Goal: Consume media (video, audio)

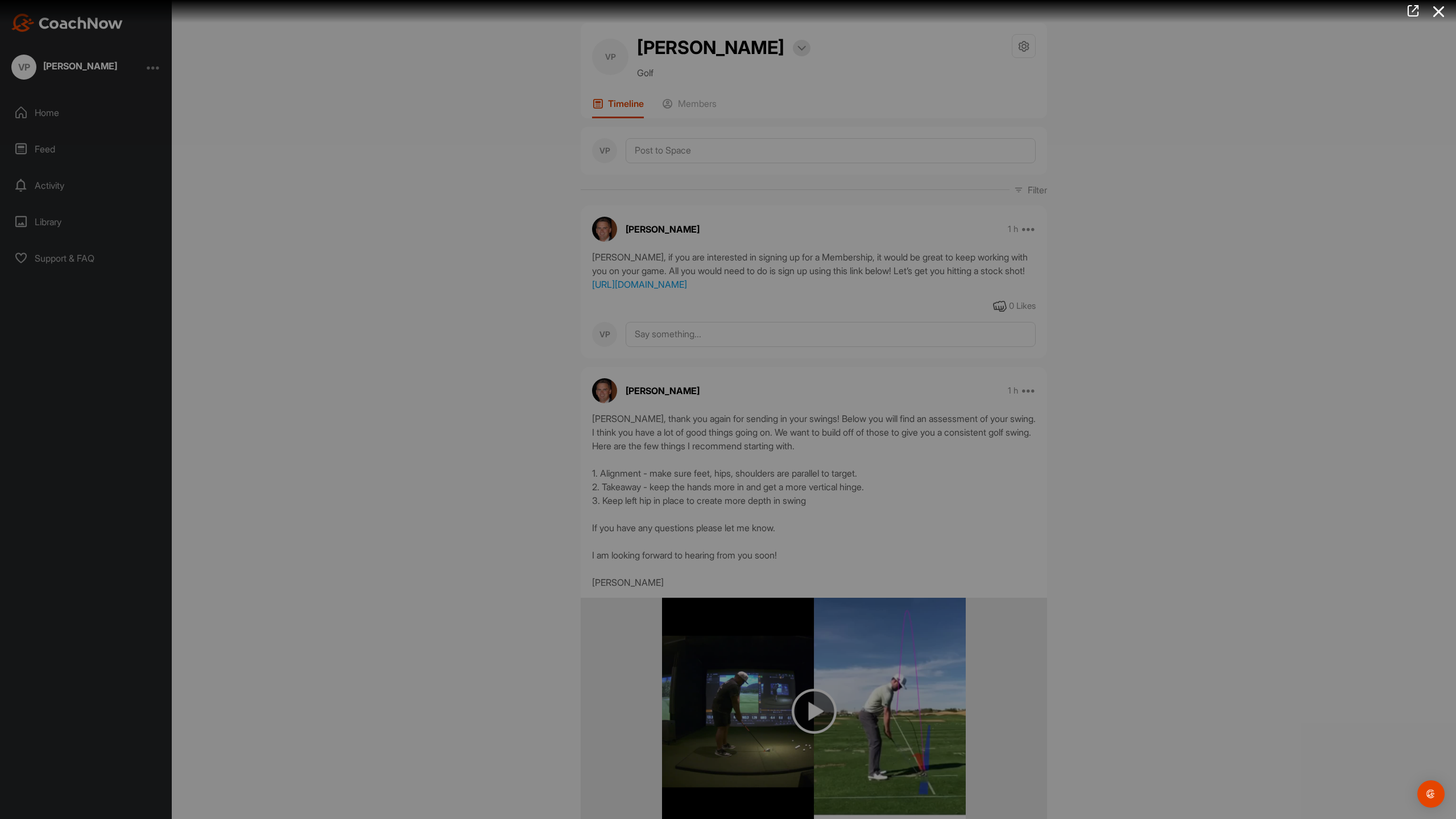
scroll to position [626, 0]
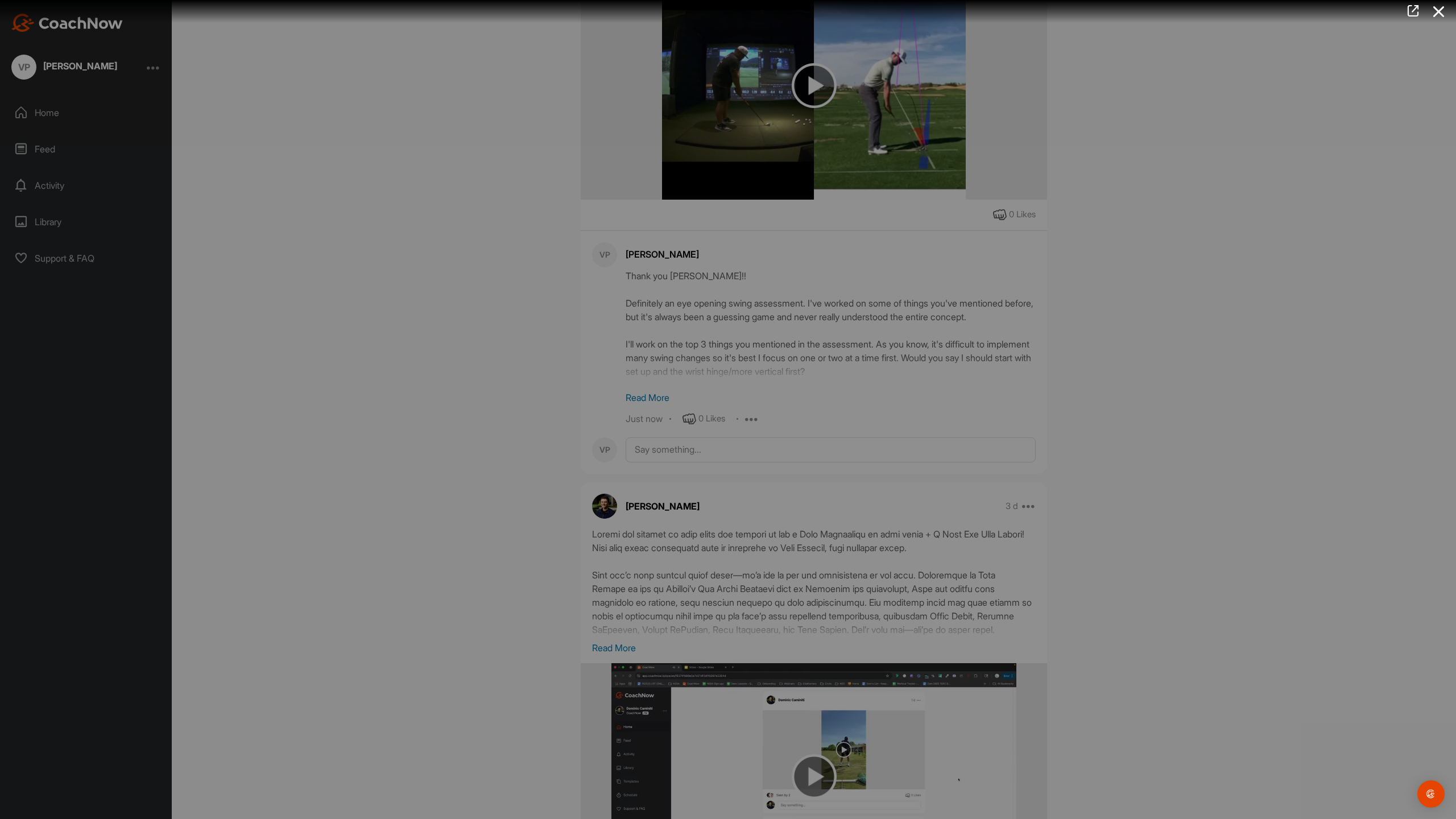
click at [706, 409] on video "Video Player" at bounding box center [728, 409] width 403 height 0
click at [705, 409] on video "Video Player" at bounding box center [728, 409] width 403 height 0
click at [930, 409] on video "Video Player" at bounding box center [728, 409] width 403 height 0
drag, startPoint x: 406, startPoint y: 801, endPoint x: 18, endPoint y: 785, distance: 388.3
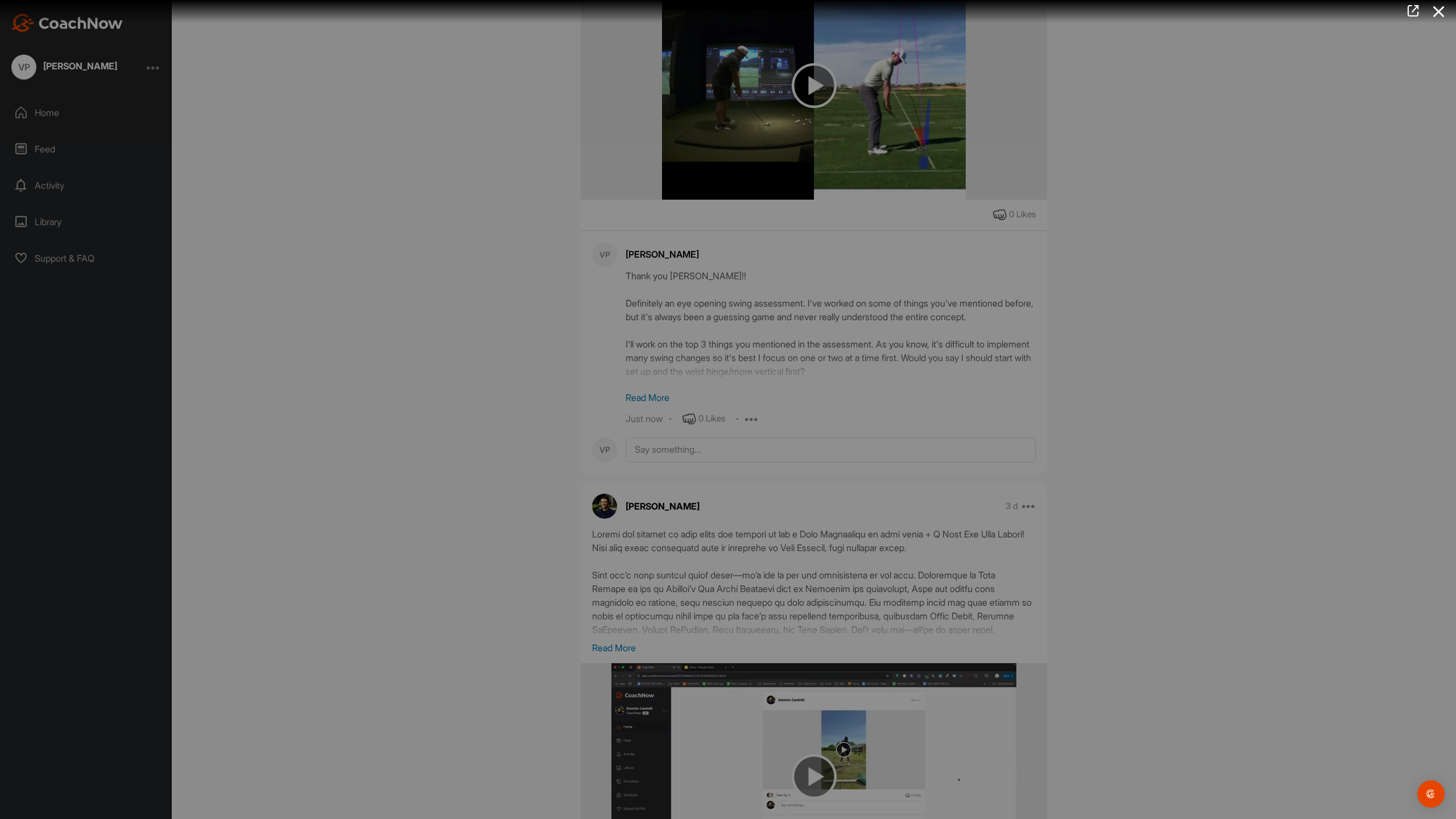
click at [526, 409] on div "Video Player is loading. Play Video Play Skip Backward Skip Forward Mute 100% C…" at bounding box center [728, 409] width 403 height 0
click at [930, 400] on span "Video Player" at bounding box center [916, 400] width 27 height 0
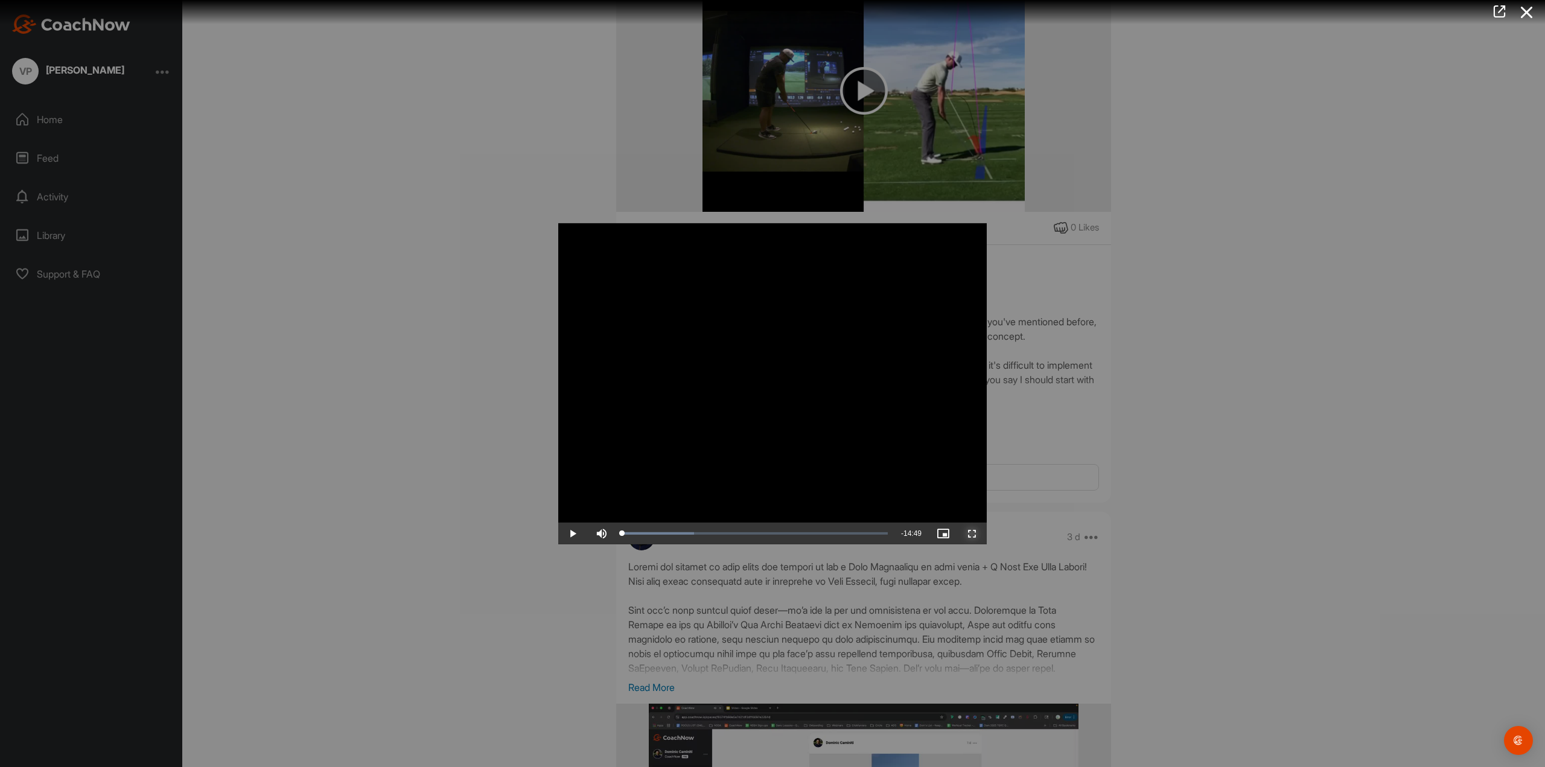
click at [976, 533] on span "Video Player" at bounding box center [972, 533] width 29 height 0
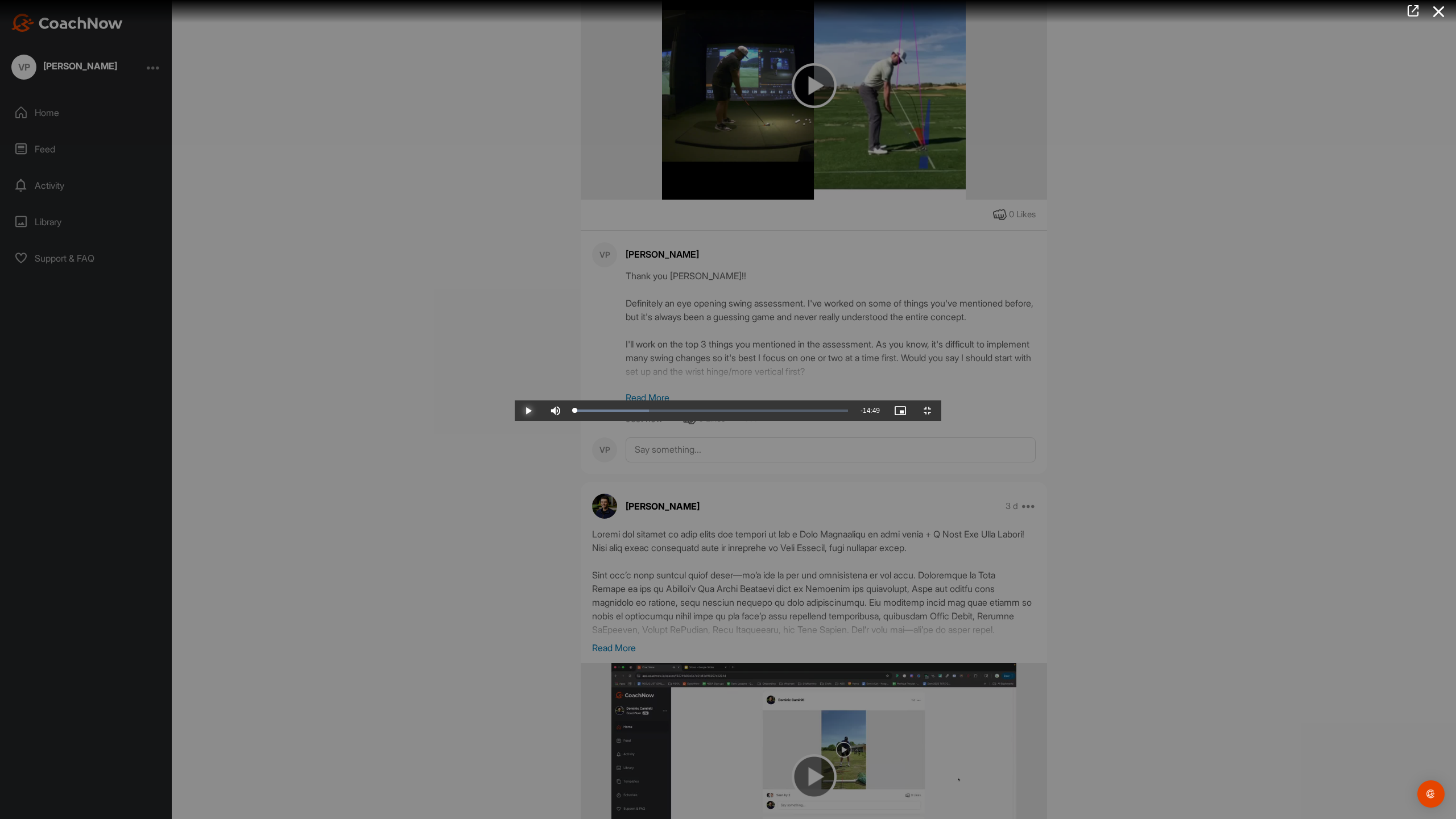
click at [515, 411] on span "Video Player" at bounding box center [528, 411] width 27 height 0
click at [515, 398] on video "Video Player" at bounding box center [728, 409] width 427 height 23
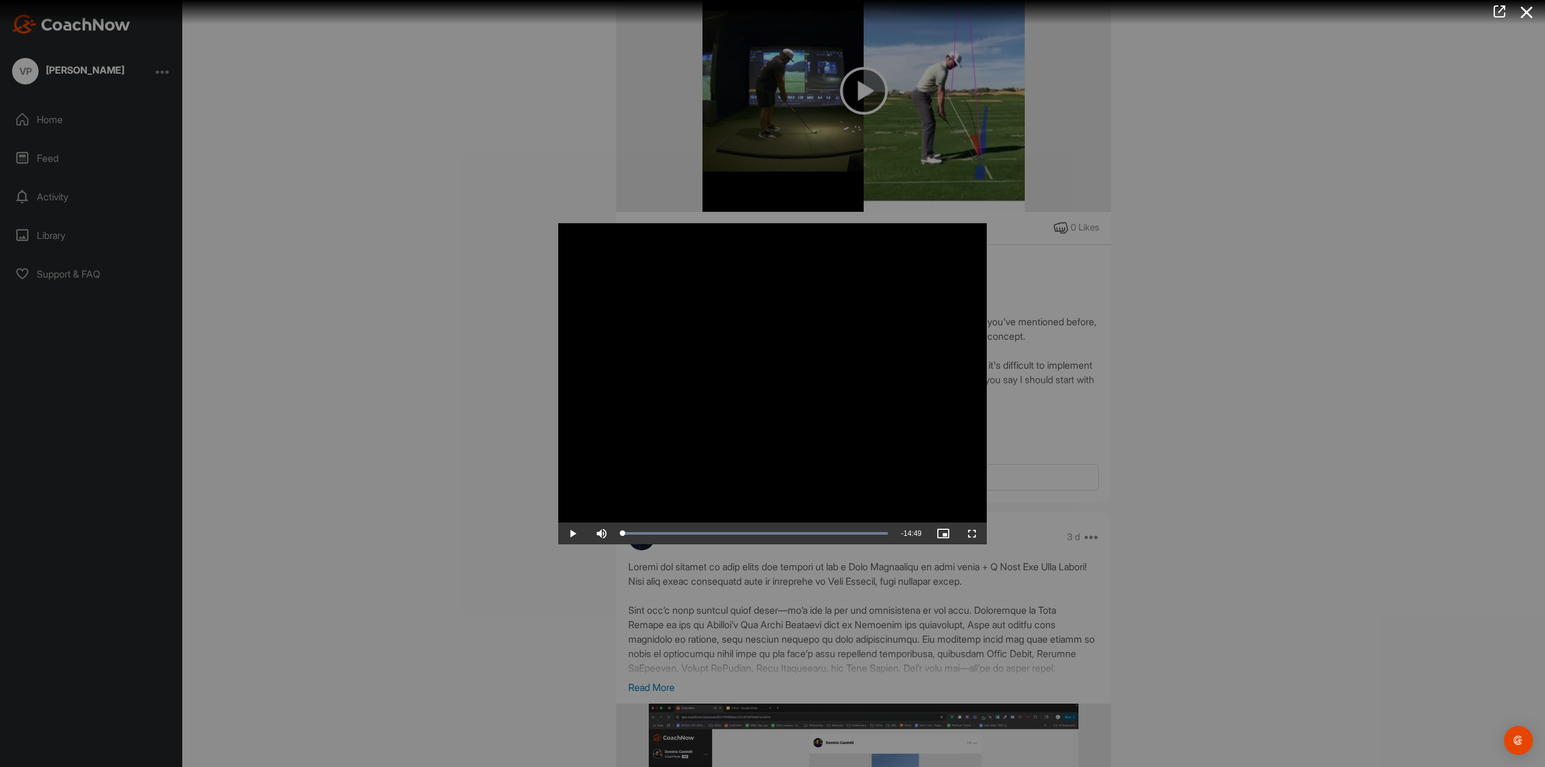
click at [1198, 508] on div at bounding box center [772, 383] width 1545 height 767
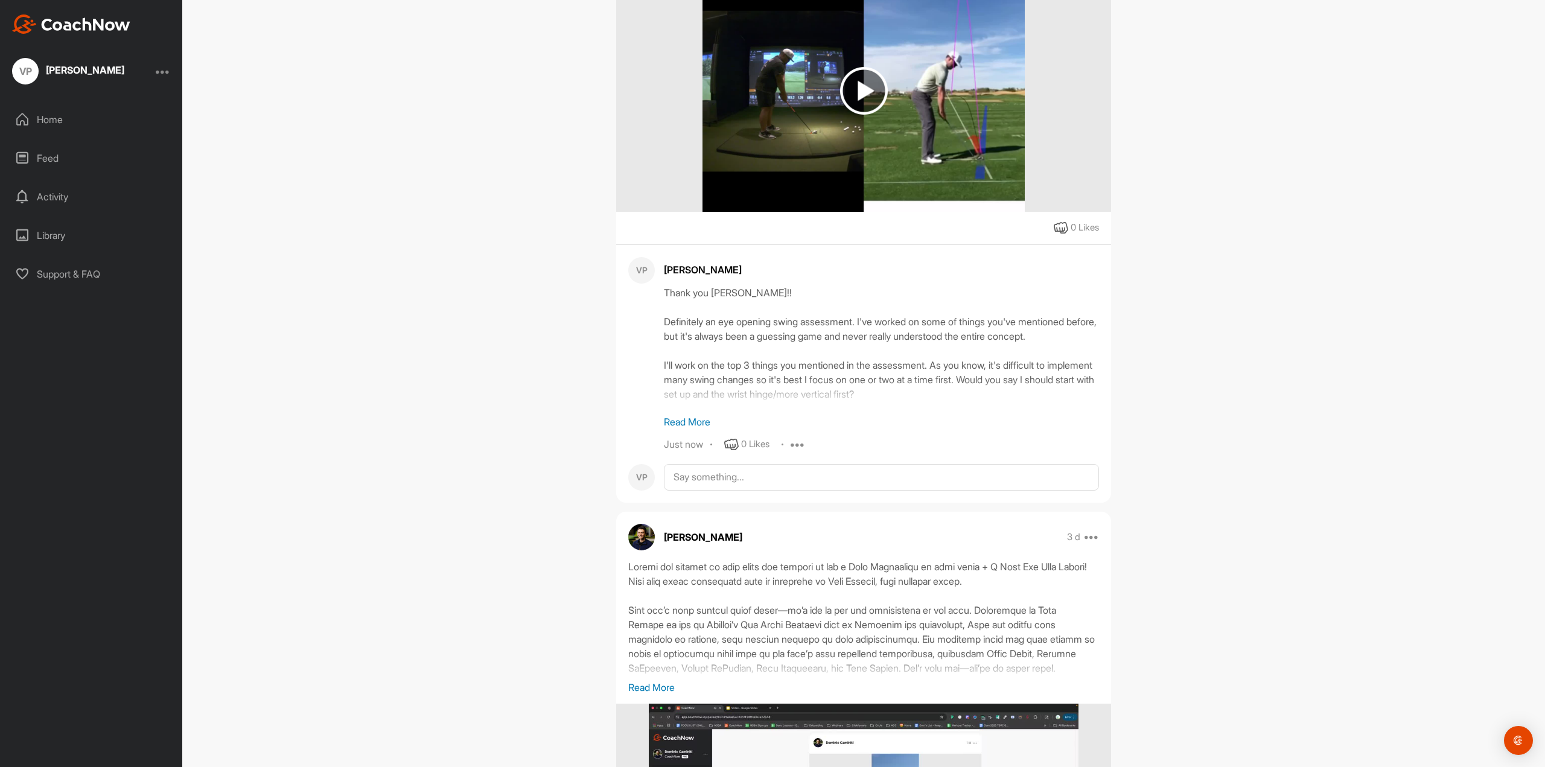
click at [691, 429] on p "Read More" at bounding box center [881, 422] width 435 height 14
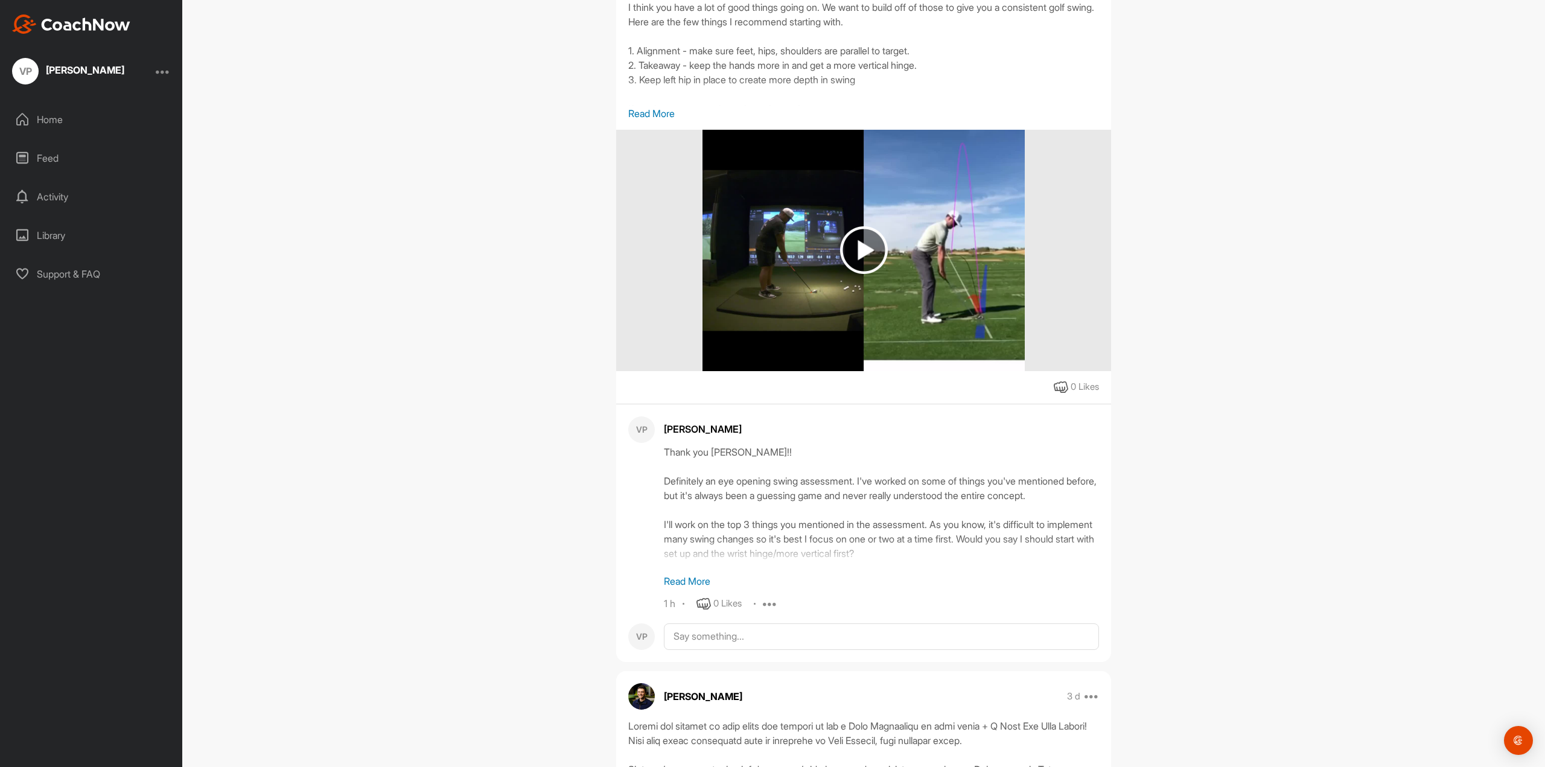
scroll to position [483, 0]
